Goal: Task Accomplishment & Management: Use online tool/utility

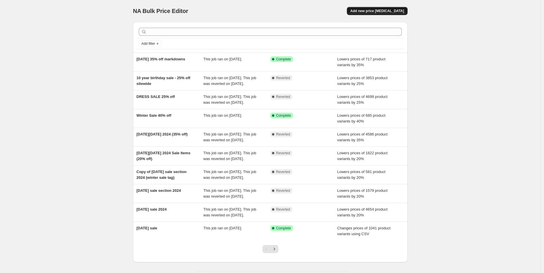
click at [402, 14] on button "Add new price [MEDICAL_DATA]" at bounding box center [377, 11] width 61 height 8
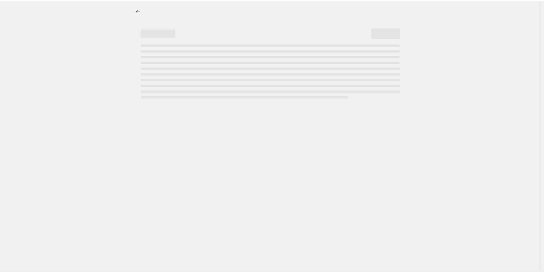
select select "percentage"
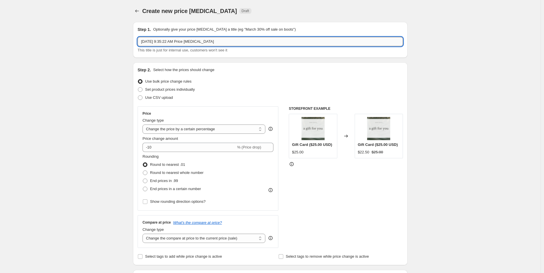
click at [204, 42] on input "[DATE] 9:35:22 AM Price [MEDICAL_DATA]" at bounding box center [271, 41] width 266 height 9
click at [204, 42] on input "[DATE] SALE" at bounding box center [271, 41] width 266 height 9
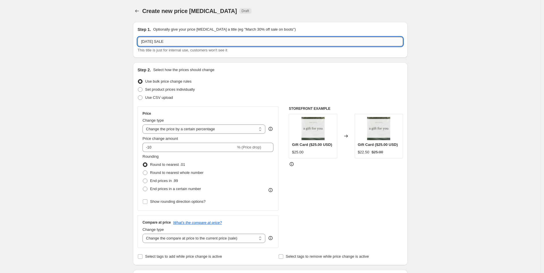
click at [204, 42] on input "[DATE] SALE" at bounding box center [271, 41] width 266 height 9
type input "[DATE] SALE"
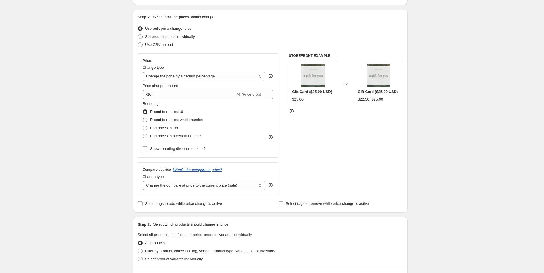
scroll to position [64, 0]
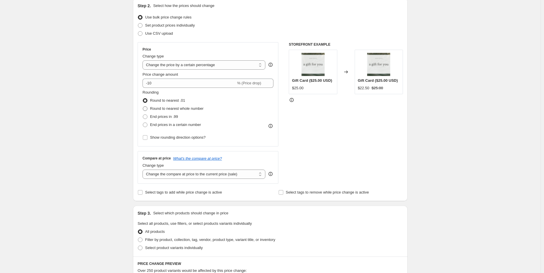
click at [147, 108] on span at bounding box center [145, 108] width 5 height 5
click at [143, 107] on input "Round to nearest whole number" at bounding box center [143, 106] width 0 height 0
radio input "true"
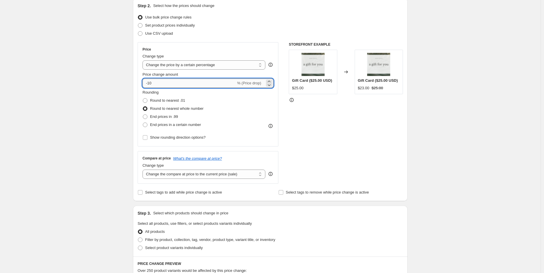
click at [157, 83] on input "-10" at bounding box center [189, 83] width 93 height 9
type input "-1"
type input "-25"
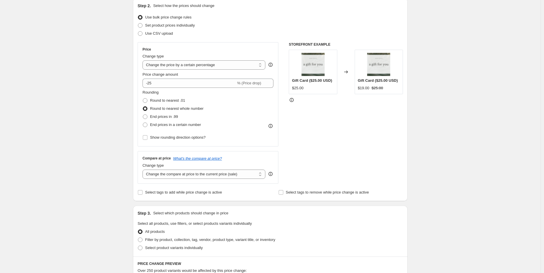
click at [326, 160] on div "STOREFRONT EXAMPLE Gift Card ($25.00 USD) $25.00 Changed to Gift Card ($25.00 U…" at bounding box center [346, 113] width 114 height 142
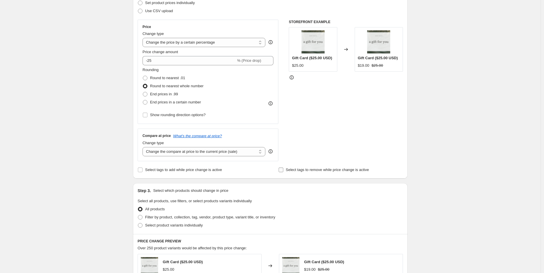
scroll to position [96, 0]
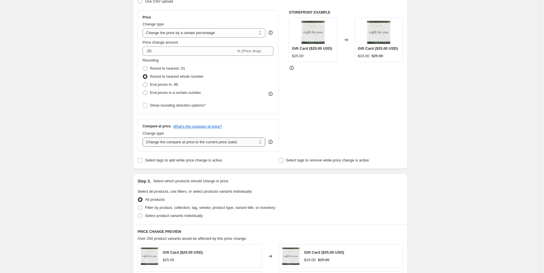
click at [248, 142] on select "Change the compare at price to the current price (sale) Change the compare at p…" at bounding box center [204, 142] width 123 height 9
click at [143, 161] on input "Select tags to add while price change is active" at bounding box center [140, 160] width 5 height 5
checkbox input "true"
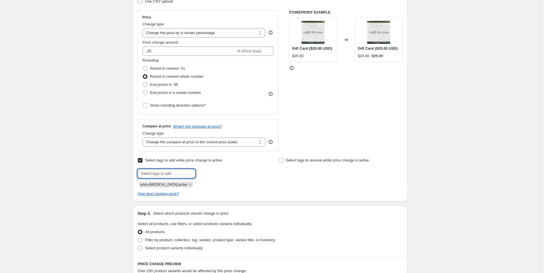
click at [166, 170] on input "text" at bounding box center [167, 173] width 58 height 9
click at [166, 170] on input "badge" at bounding box center [167, 173] width 58 height 9
click at [164, 193] on icon "How does tagging work?" at bounding box center [158, 194] width 41 height 4
click at [188, 183] on icon "Remove price-change-job-active" at bounding box center [190, 184] width 5 height 5
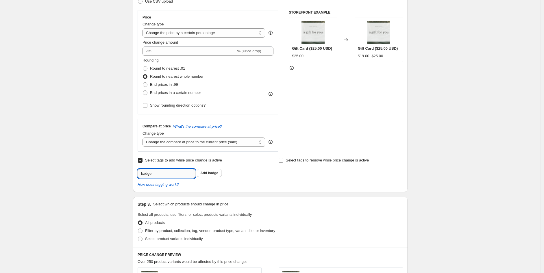
click at [162, 174] on input "badge" at bounding box center [167, 173] width 58 height 9
click at [162, 173] on input "badge" at bounding box center [167, 173] width 58 height 9
paste input "_On Sale"
type input "badge_On Sale"
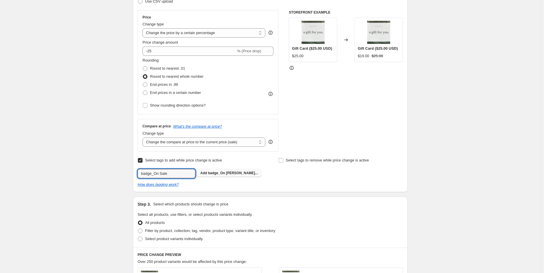
click at [223, 173] on span "badge_On [PERSON_NAME]..." at bounding box center [233, 173] width 50 height 4
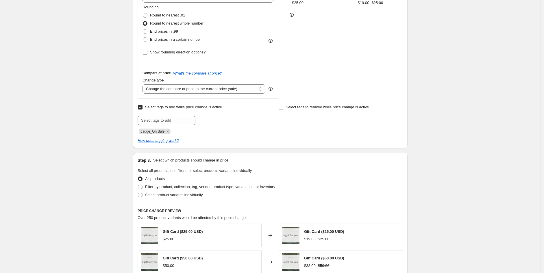
scroll to position [161, 0]
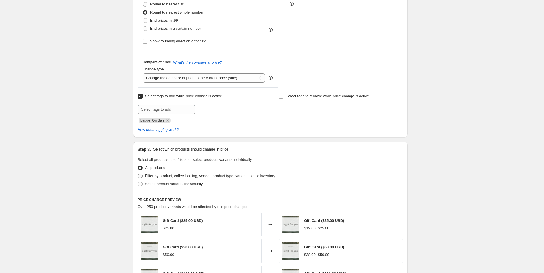
click at [143, 175] on span at bounding box center [140, 176] width 5 height 5
click at [138, 174] on input "Filter by product, collection, tag, vendor, product type, variant title, or inv…" at bounding box center [138, 174] width 0 height 0
radio input "true"
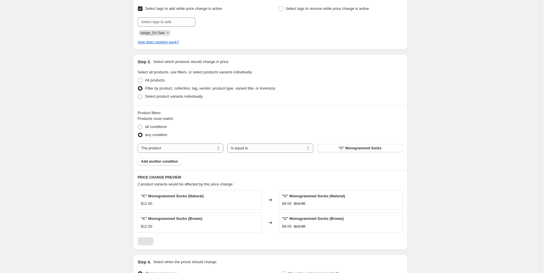
scroll to position [257, 0]
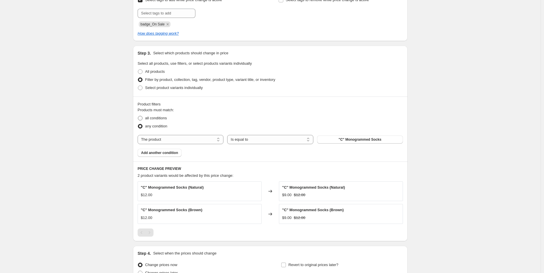
click at [143, 117] on span at bounding box center [140, 118] width 5 height 5
click at [138, 116] on input "all conditions" at bounding box center [138, 116] width 0 height 0
radio input "true"
click at [180, 138] on select "The product The product's collection The product's tag The product's vendor The…" at bounding box center [181, 139] width 86 height 9
select select "product_status"
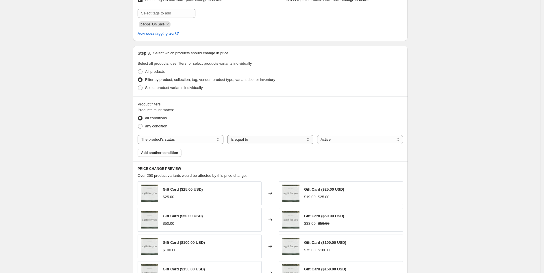
click at [257, 140] on select "Is equal to Is not equal to" at bounding box center [270, 139] width 86 height 9
click at [229, 135] on select "Is equal to Is not equal to" at bounding box center [270, 139] width 86 height 9
click at [166, 151] on span "Add another condition" at bounding box center [159, 153] width 37 height 5
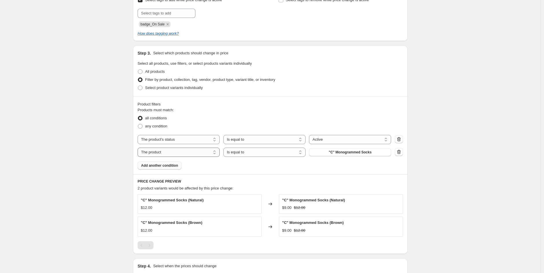
click at [166, 151] on select "The product The product's collection The product's tag The product's vendor The…" at bounding box center [179, 152] width 82 height 9
select select "product_type"
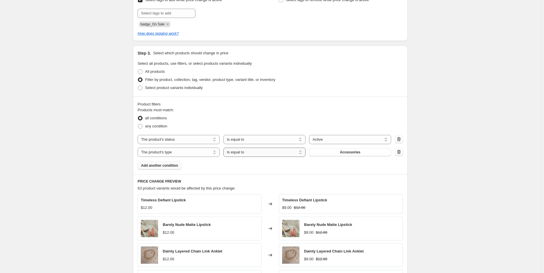
click at [242, 154] on select "Is equal to Is not equal to" at bounding box center [265, 152] width 82 height 9
select select "not_equal"
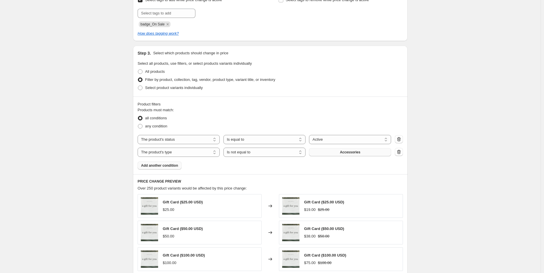
click at [341, 152] on span "Accessories" at bounding box center [350, 152] width 21 height 5
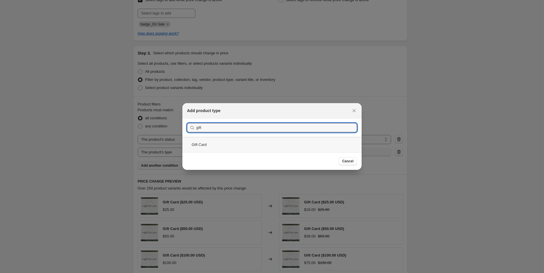
type input "gift"
click at [195, 143] on div "Gift Card" at bounding box center [272, 144] width 179 height 15
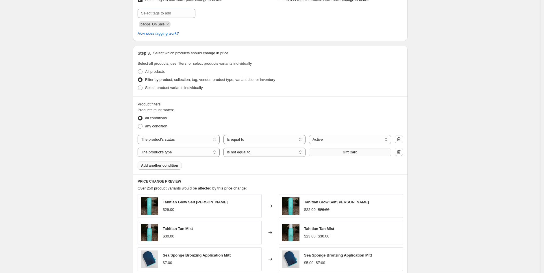
scroll to position [289, 0]
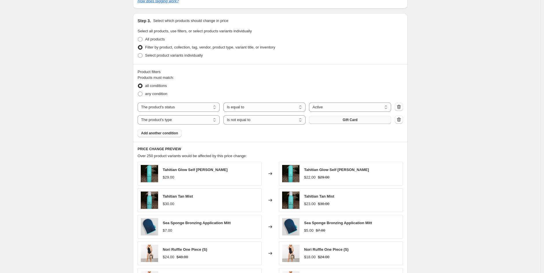
click at [168, 132] on span "Add another condition" at bounding box center [159, 133] width 37 height 5
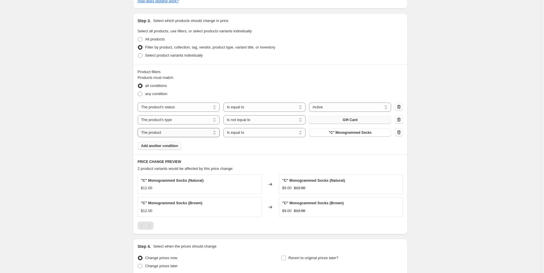
click at [169, 132] on select "The product The product's collection The product's tag The product's vendor The…" at bounding box center [179, 132] width 82 height 9
select select "tag"
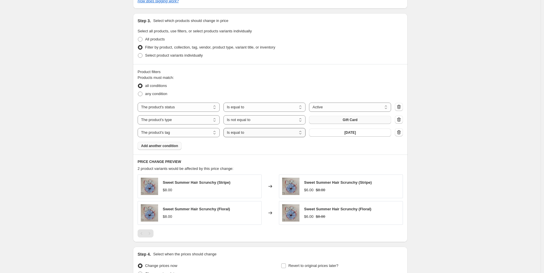
click at [260, 132] on select "Is equal to Is not equal to" at bounding box center [265, 132] width 82 height 9
select select "not_equal"
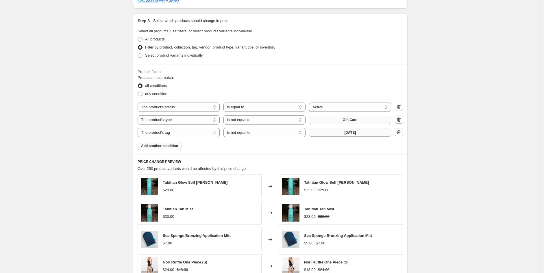
click at [336, 133] on button "[DATE]" at bounding box center [350, 133] width 82 height 8
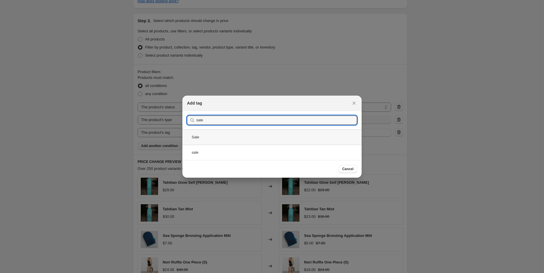
type input "sale"
click at [215, 139] on div "Sale" at bounding box center [272, 137] width 179 height 15
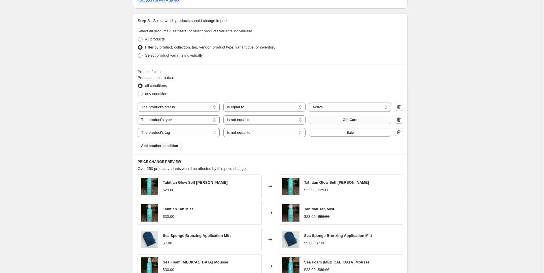
click at [157, 145] on span "Add another condition" at bounding box center [159, 146] width 37 height 5
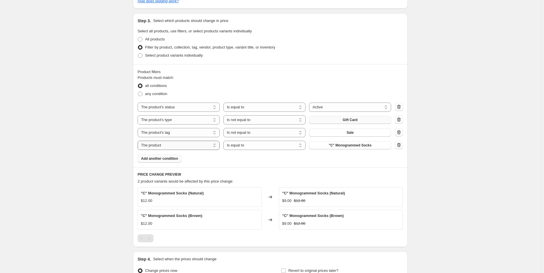
click at [168, 146] on select "The product The product's collection The product's tag The product's vendor The…" at bounding box center [179, 145] width 82 height 9
select select "vendor"
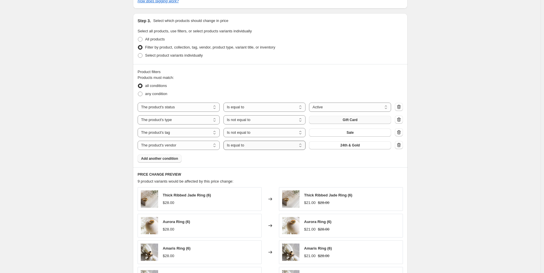
click at [235, 142] on select "Is equal to Is not equal to" at bounding box center [265, 145] width 82 height 9
select select "not_equal"
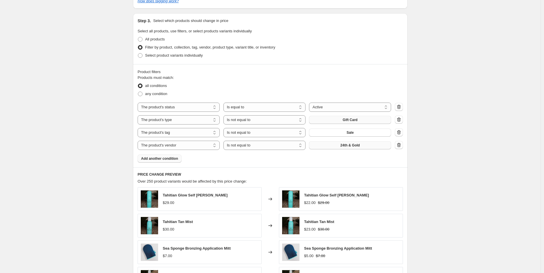
click at [324, 145] on button "24th & Gold" at bounding box center [350, 145] width 82 height 8
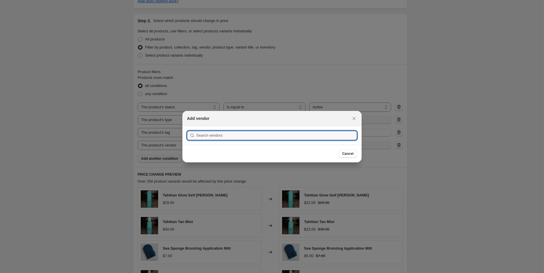
scroll to position [0, 0]
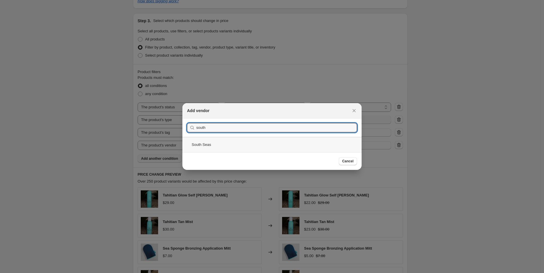
type input "south"
click at [223, 143] on div "South Seas" at bounding box center [272, 144] width 179 height 15
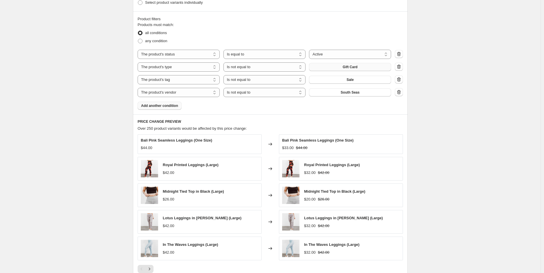
scroll to position [353, 0]
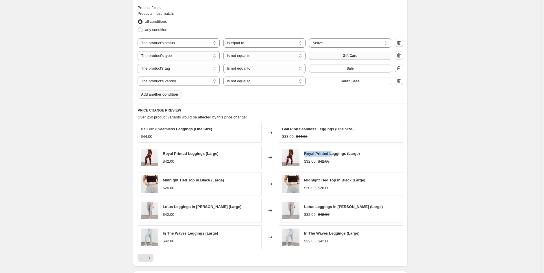
drag, startPoint x: 333, startPoint y: 153, endPoint x: 306, endPoint y: 152, distance: 26.9
click at [306, 152] on span "Royal Printed Leggings (Large)" at bounding box center [332, 154] width 56 height 4
copy span "Royal Printed L"
click at [172, 97] on button "Add another condition" at bounding box center [160, 95] width 44 height 8
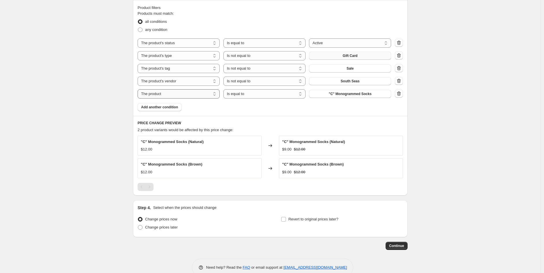
click at [172, 96] on select "The product The product's collection The product's tag The product's vendor The…" at bounding box center [179, 93] width 82 height 9
click at [248, 116] on div "PRICE CHANGE PREVIEW 2 product variants would be affected by this price change:…" at bounding box center [270, 156] width 275 height 80
click at [402, 95] on icon "button" at bounding box center [399, 94] width 6 height 6
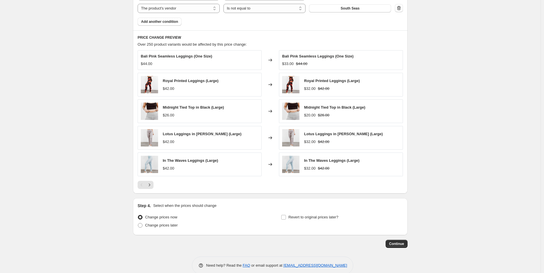
scroll to position [437, 0]
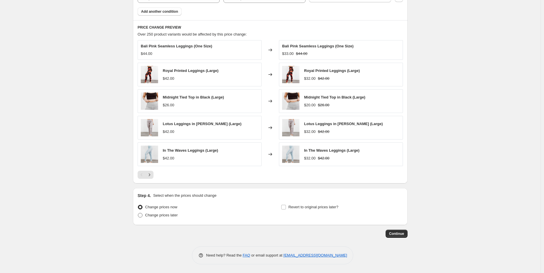
click at [154, 216] on span "Change prices later" at bounding box center [161, 215] width 33 height 4
click at [138, 213] on input "Change prices later" at bounding box center [138, 213] width 0 height 0
radio input "true"
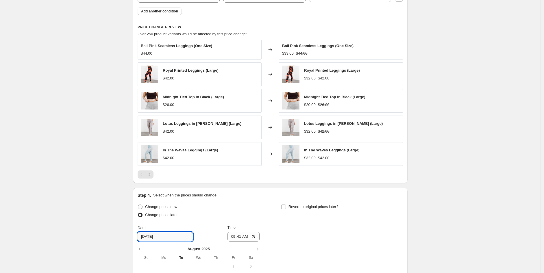
click at [172, 237] on input "[DATE]" at bounding box center [166, 236] width 56 height 9
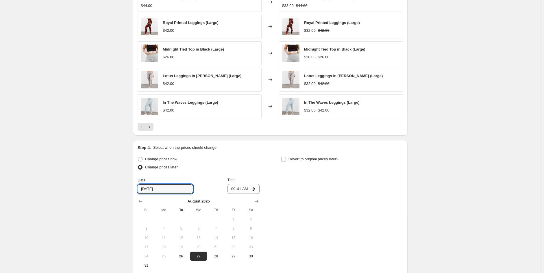
scroll to position [501, 0]
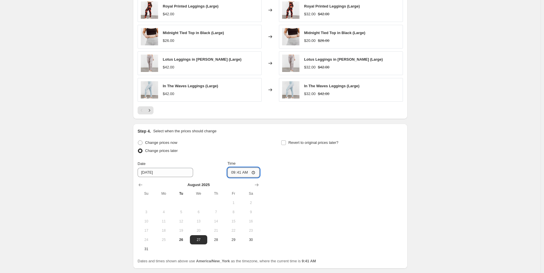
click at [232, 174] on input "09:41" at bounding box center [244, 173] width 32 height 10
click at [256, 174] on input "09:41" at bounding box center [244, 173] width 32 height 10
type input "22:00"
click at [347, 204] on div "Change prices now Change prices later Date [DATE] Time 22:00 [DATE] Su Mo Tu We…" at bounding box center [271, 196] width 266 height 115
click at [286, 145] on input "Revert to original prices later?" at bounding box center [283, 143] width 5 height 5
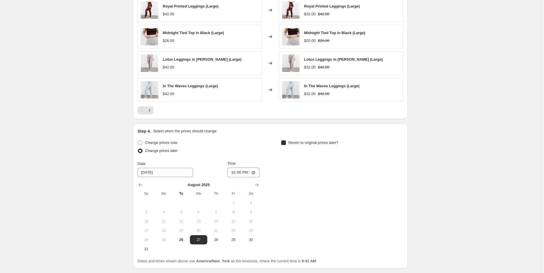
checkbox input "true"
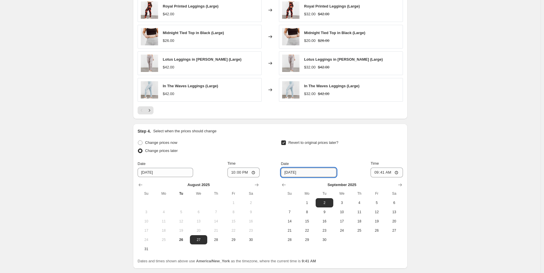
click at [310, 174] on input "[DATE]" at bounding box center [309, 172] width 56 height 9
click at [375, 174] on input "09:41" at bounding box center [387, 173] width 32 height 10
type input "06:41"
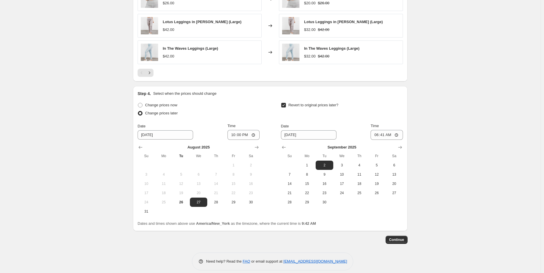
scroll to position [545, 0]
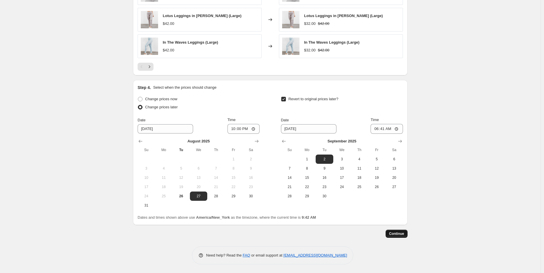
click at [397, 234] on span "Continue" at bounding box center [396, 234] width 15 height 5
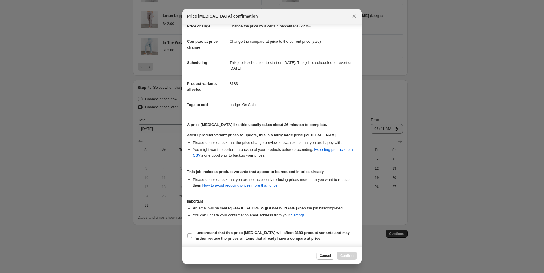
scroll to position [22, 0]
click at [190, 235] on input "I understand that this price [MEDICAL_DATA] will affect 3183 product variants a…" at bounding box center [189, 235] width 5 height 5
checkbox input "true"
click at [344, 256] on span "Confirm" at bounding box center [346, 256] width 13 height 5
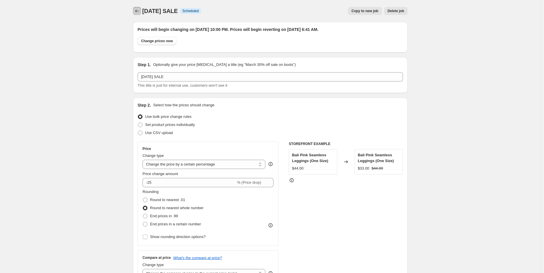
click at [140, 12] on icon "Price change jobs" at bounding box center [137, 11] width 6 height 6
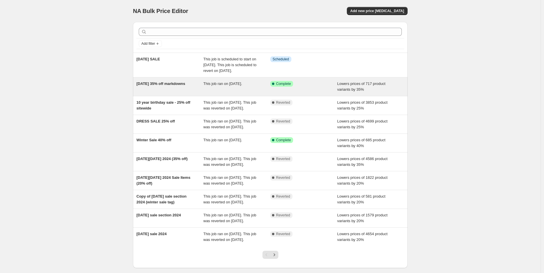
click at [174, 86] on span "[DATE] 35% off markdowns" at bounding box center [161, 84] width 49 height 4
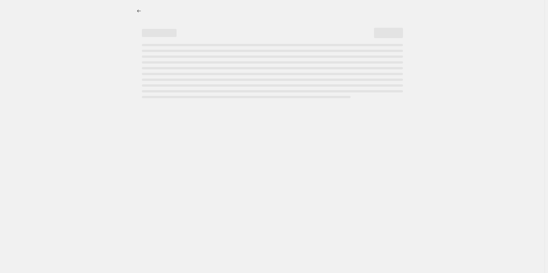
select select "percentage"
select select "tag"
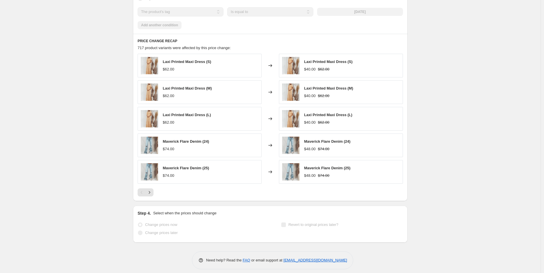
scroll to position [348, 0]
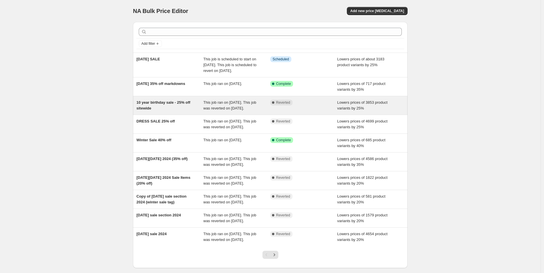
click at [158, 108] on span "10 year birthday sale - 25% off sitewide" at bounding box center [164, 105] width 54 height 10
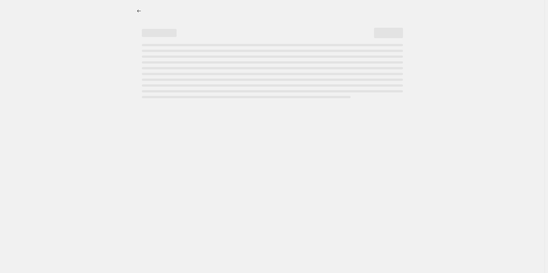
select select "percentage"
select select "product_status"
select select "product_type"
select select "not_equal"
select select "vendor"
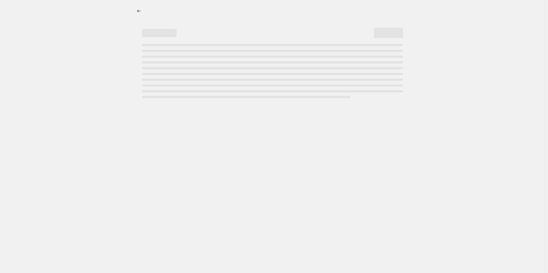
select select "not_equal"
select select "product_type"
select select "not_equal"
select select "tag"
select select "not_equal"
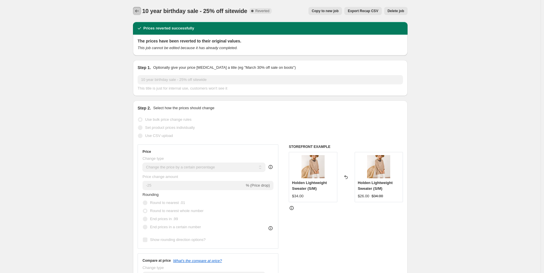
click at [135, 9] on icon "Price change jobs" at bounding box center [137, 11] width 6 height 6
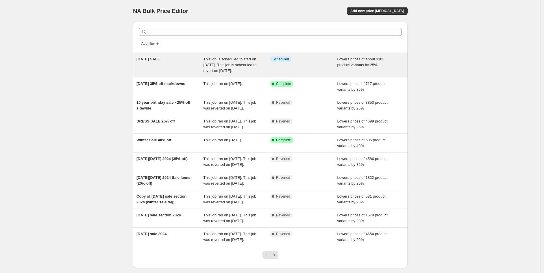
click at [161, 62] on div "[DATE] SALE" at bounding box center [170, 64] width 67 height 17
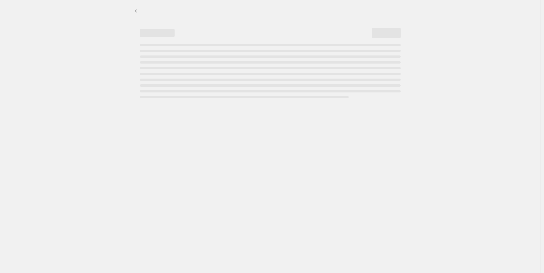
select select "percentage"
select select "product_status"
select select "product_type"
select select "not_equal"
select select "tag"
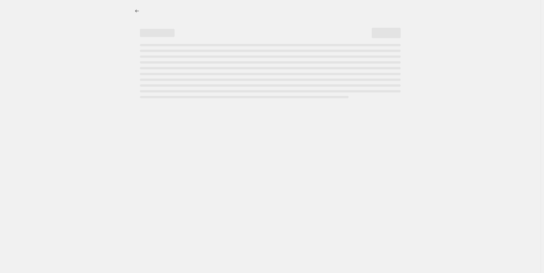
select select "not_equal"
select select "vendor"
select select "not_equal"
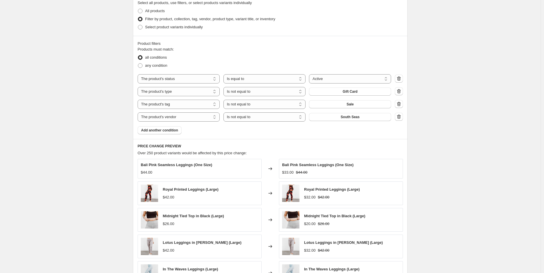
scroll to position [353, 0]
click at [363, 115] on button "South Seas" at bounding box center [350, 117] width 82 height 8
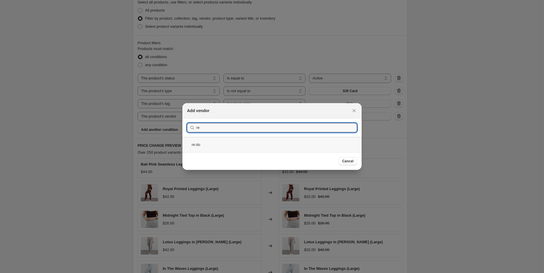
type input "re"
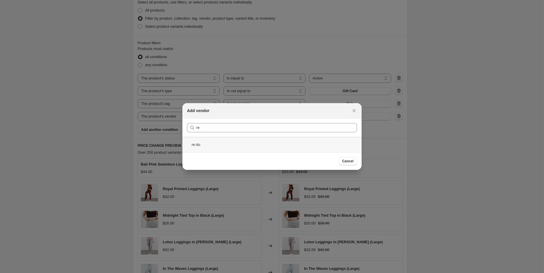
click at [219, 143] on div "re:do" at bounding box center [272, 144] width 179 height 15
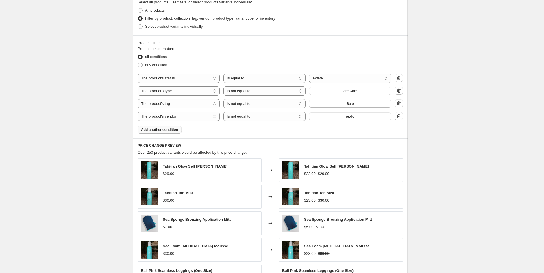
click at [166, 128] on span "Add another condition" at bounding box center [159, 130] width 37 height 5
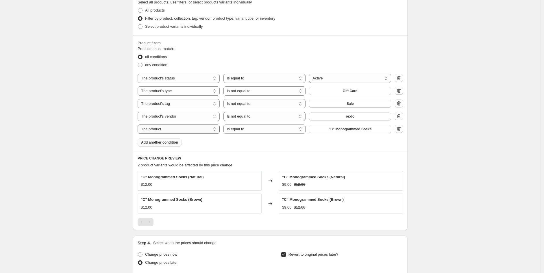
click at [168, 130] on select "The product The product's collection The product's tag The product's vendor The…" at bounding box center [179, 129] width 82 height 9
select select "product_type"
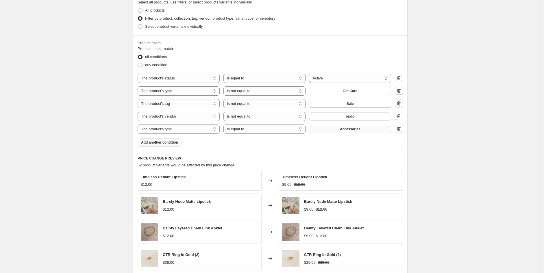
click at [330, 131] on button "Accessories" at bounding box center [350, 129] width 82 height 8
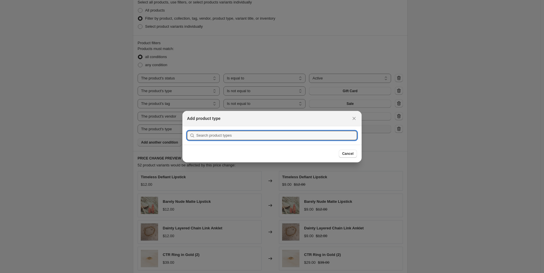
scroll to position [0, 0]
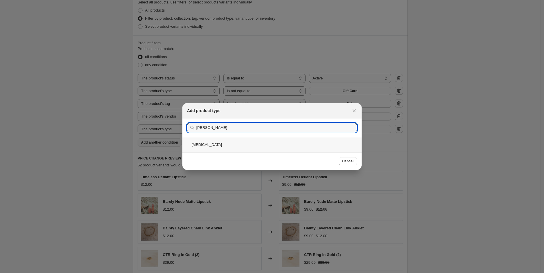
type input "[PERSON_NAME]"
click at [218, 150] on div "[MEDICAL_DATA]" at bounding box center [272, 144] width 179 height 15
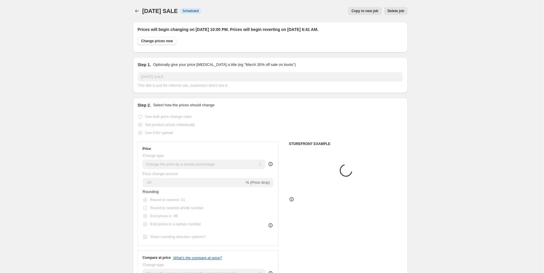
scroll to position [353, 0]
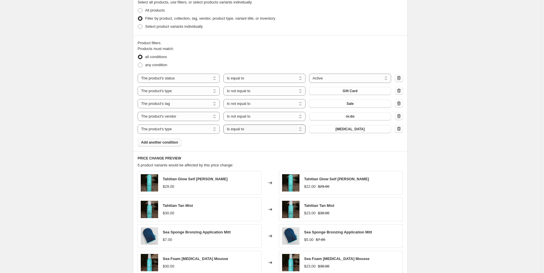
click at [241, 132] on select "Is equal to Is not equal to" at bounding box center [265, 129] width 82 height 9
select select "not_equal"
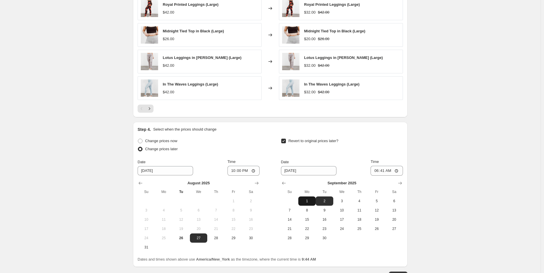
scroll to position [593, 0]
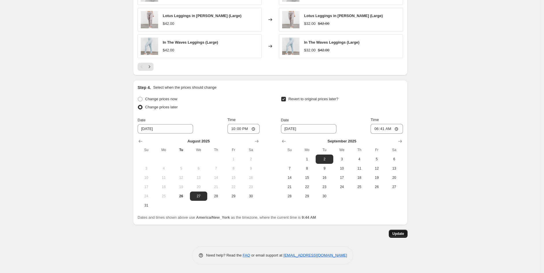
click at [400, 232] on span "Update" at bounding box center [399, 234] width 12 height 5
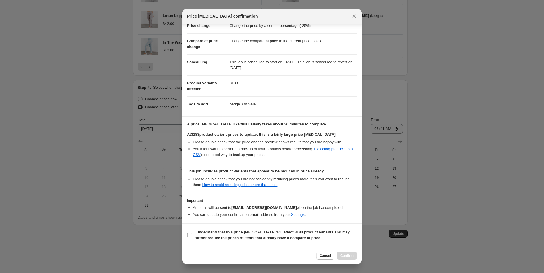
scroll to position [22, 0]
click at [191, 235] on input "I understand that this price [MEDICAL_DATA] will affect 3183 product variants a…" at bounding box center [189, 235] width 5 height 5
checkbox input "true"
click at [352, 255] on span "Confirm" at bounding box center [346, 256] width 13 height 5
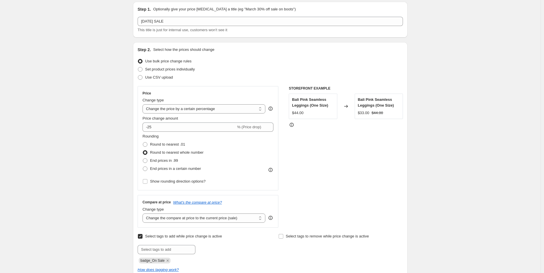
scroll to position [0, 0]
